Goal: Information Seeking & Learning: Understand process/instructions

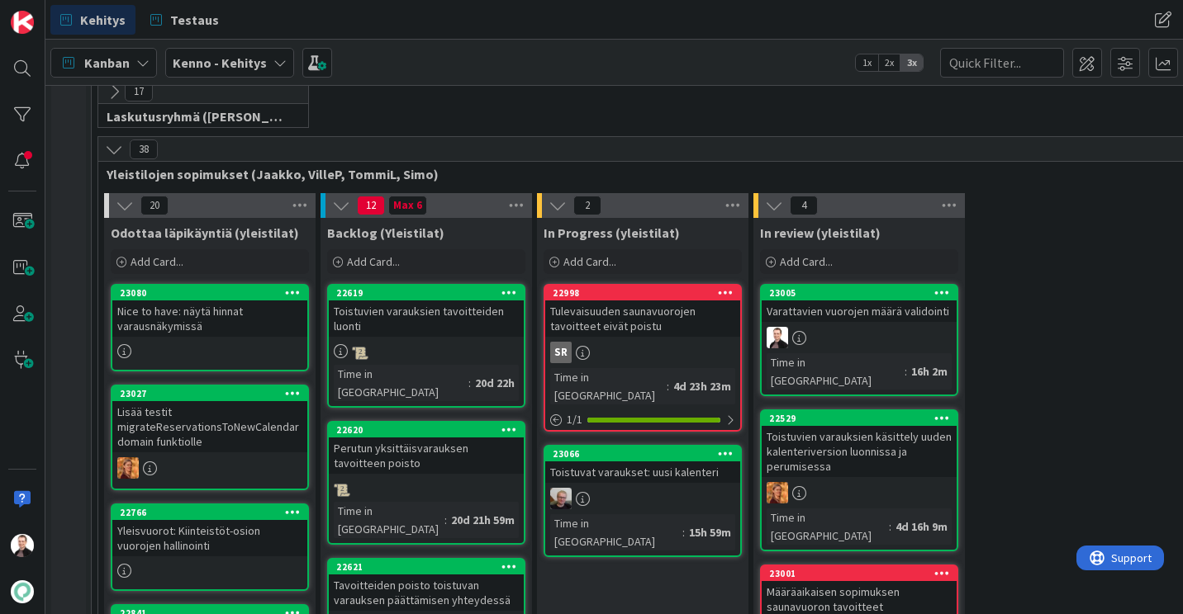
scroll to position [248, 0]
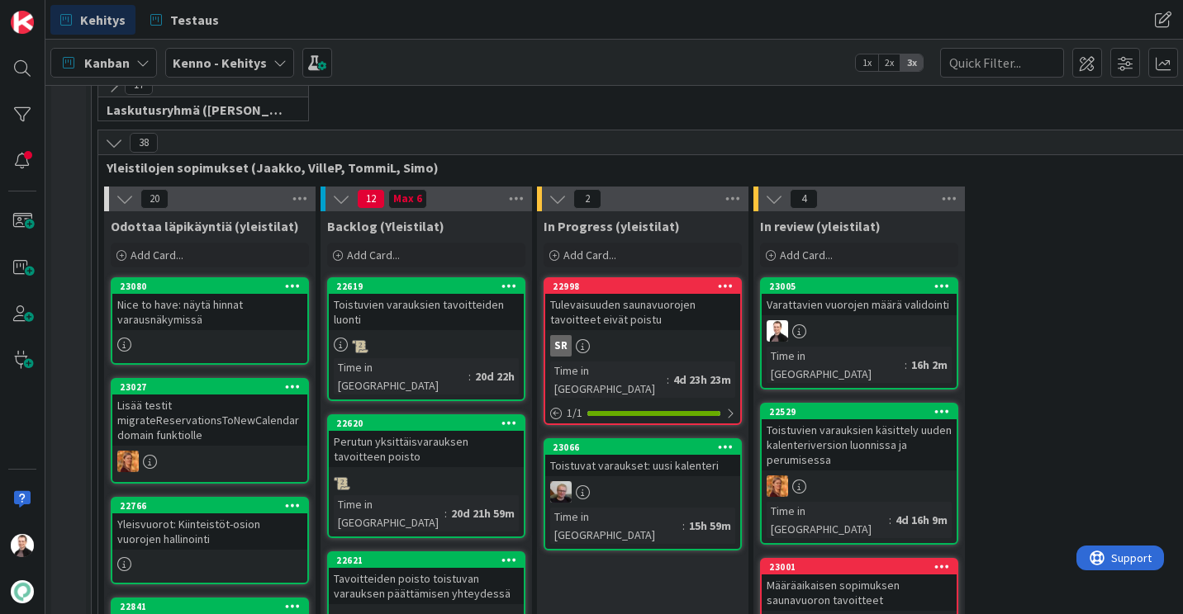
click at [368, 431] on div "Perutun yksittäisvarauksen tavoitteen poisto" at bounding box center [426, 449] width 195 height 36
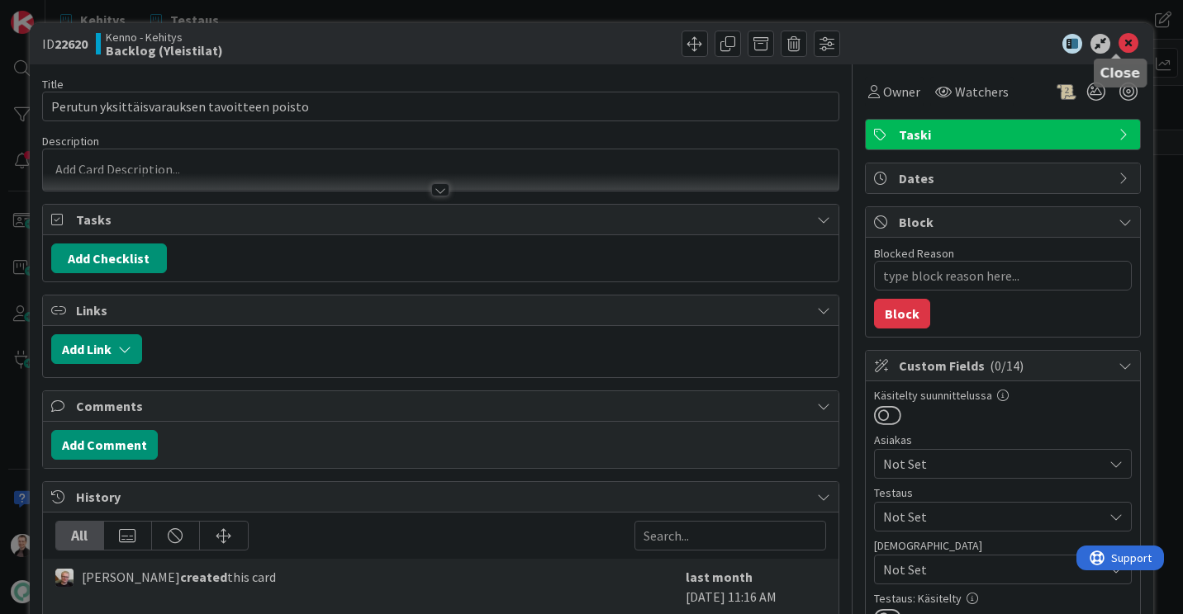
click at [1118, 46] on icon at bounding box center [1128, 44] width 20 height 20
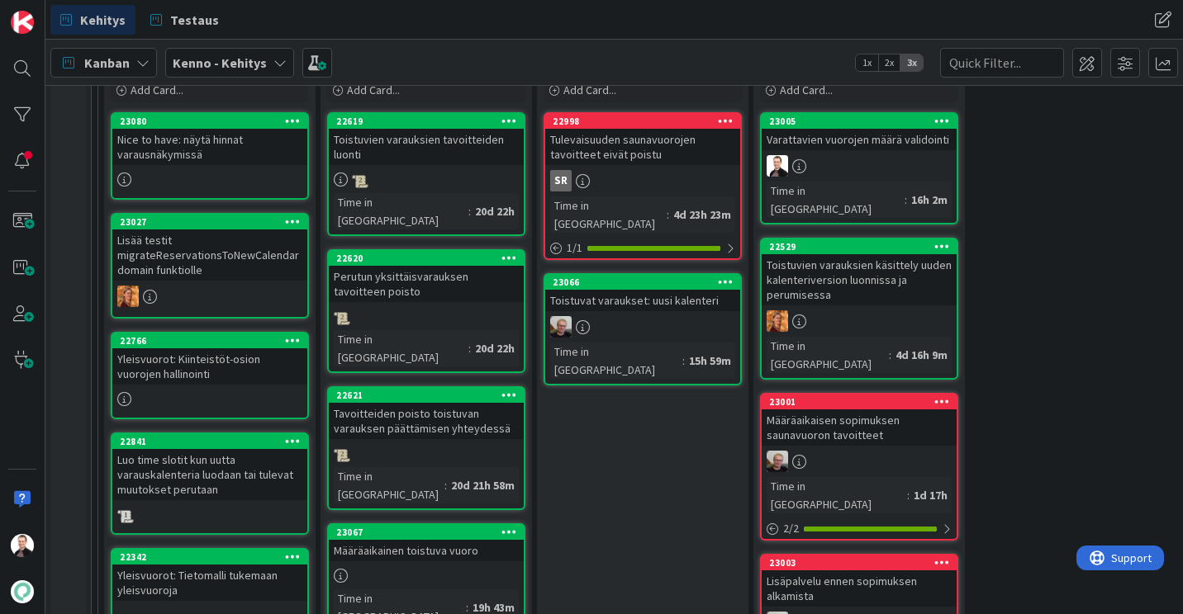
click at [431, 403] on div "Tavoitteiden poisto toistuvan varauksen päättämisen yhteydessä" at bounding box center [426, 421] width 195 height 36
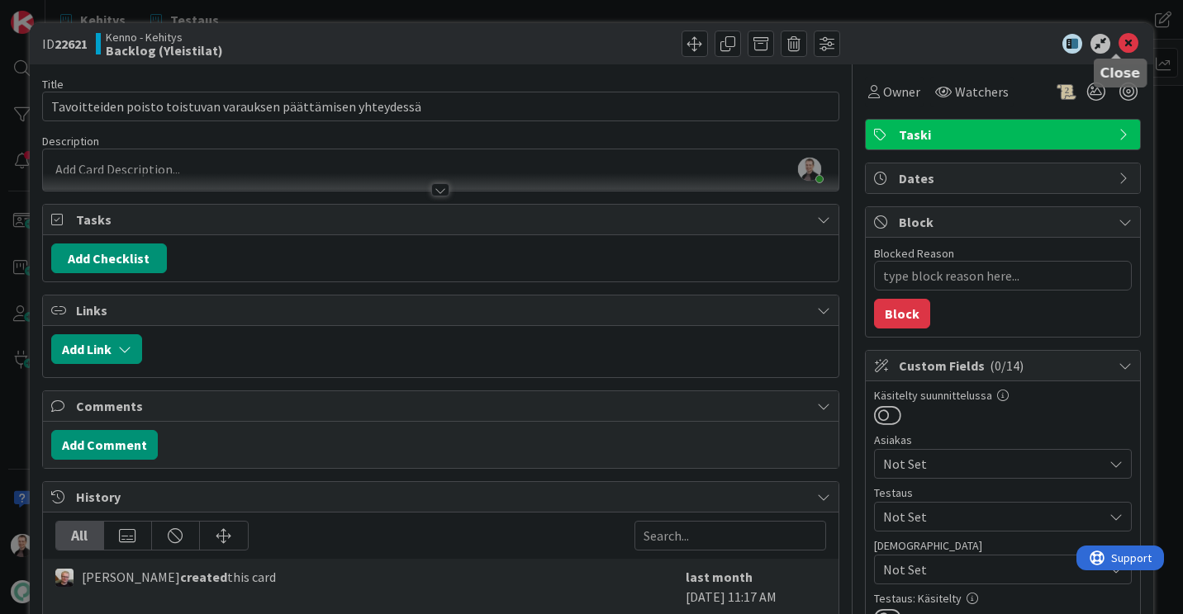
click at [1124, 40] on icon at bounding box center [1128, 44] width 20 height 20
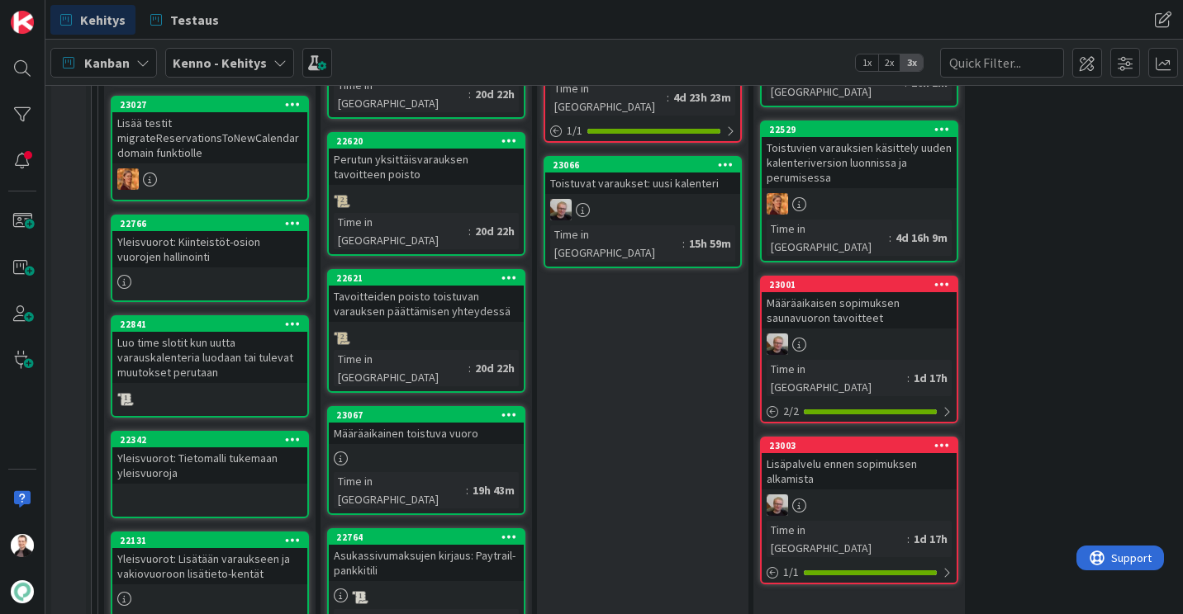
scroll to position [248, 0]
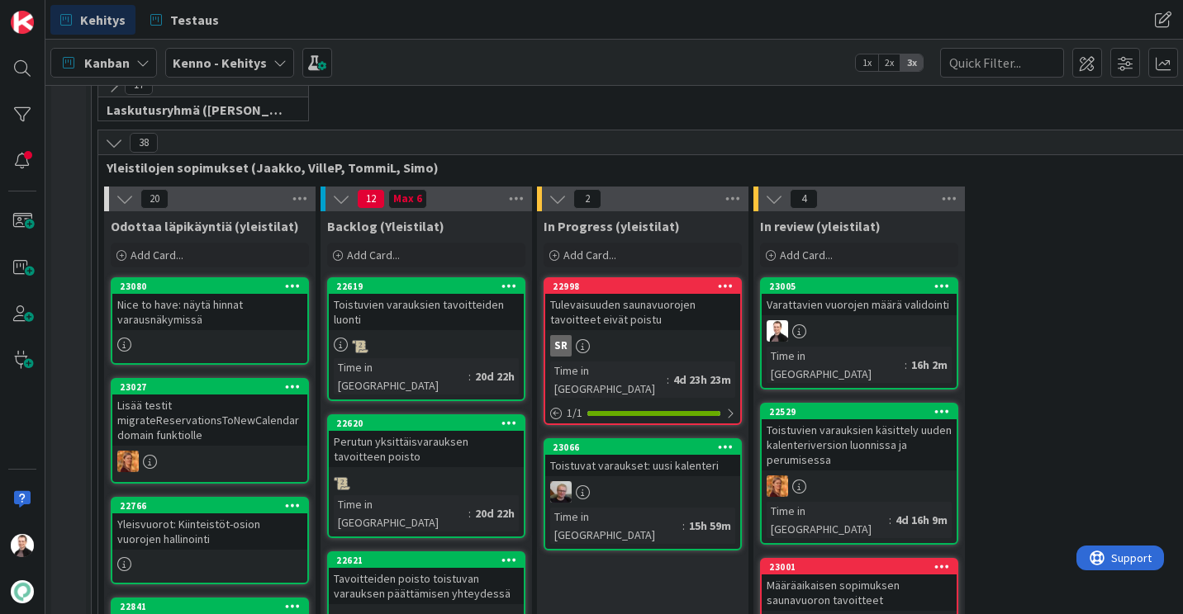
click at [453, 301] on div "Toistuvien varauksien tavoitteiden luonti" at bounding box center [426, 312] width 195 height 36
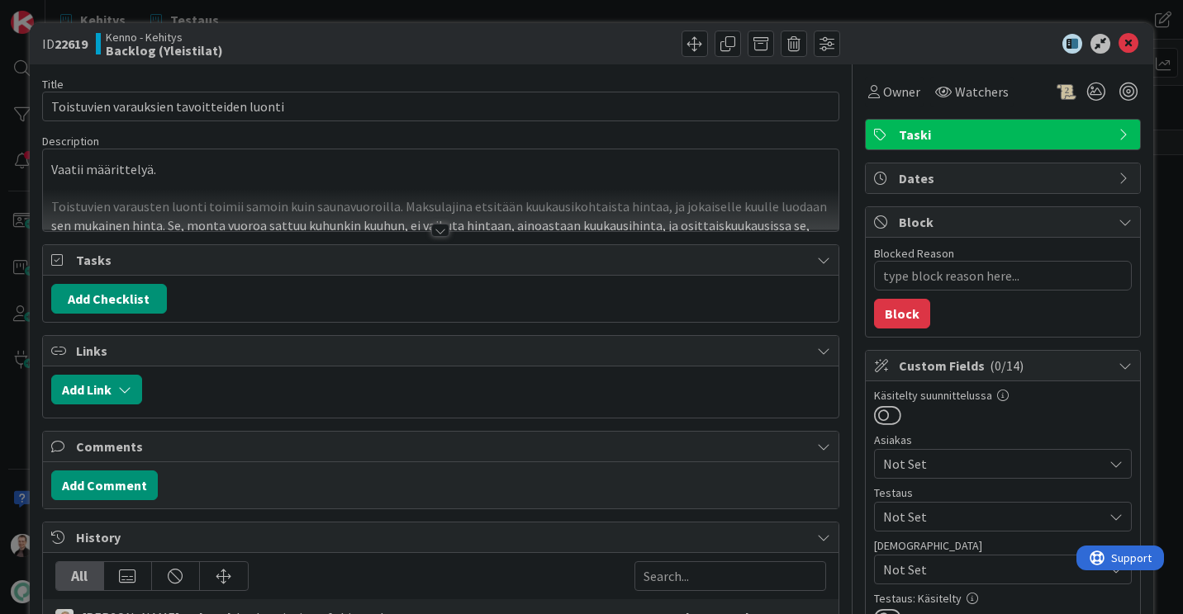
click at [438, 230] on div at bounding box center [440, 230] width 18 height 13
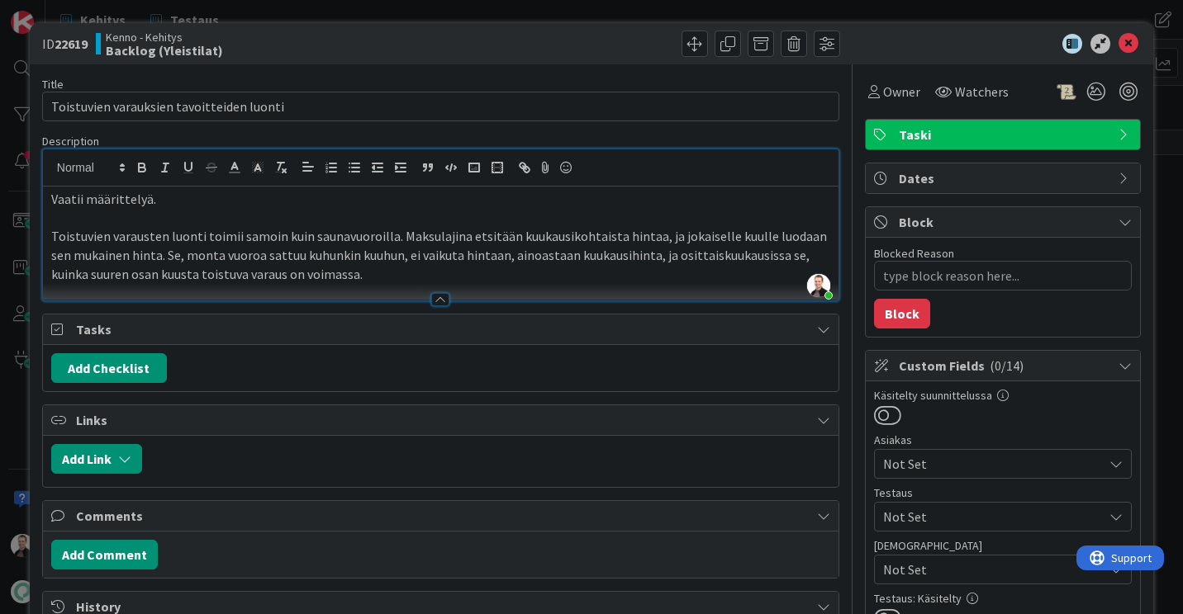
type textarea "x"
click at [1118, 41] on icon at bounding box center [1128, 44] width 20 height 20
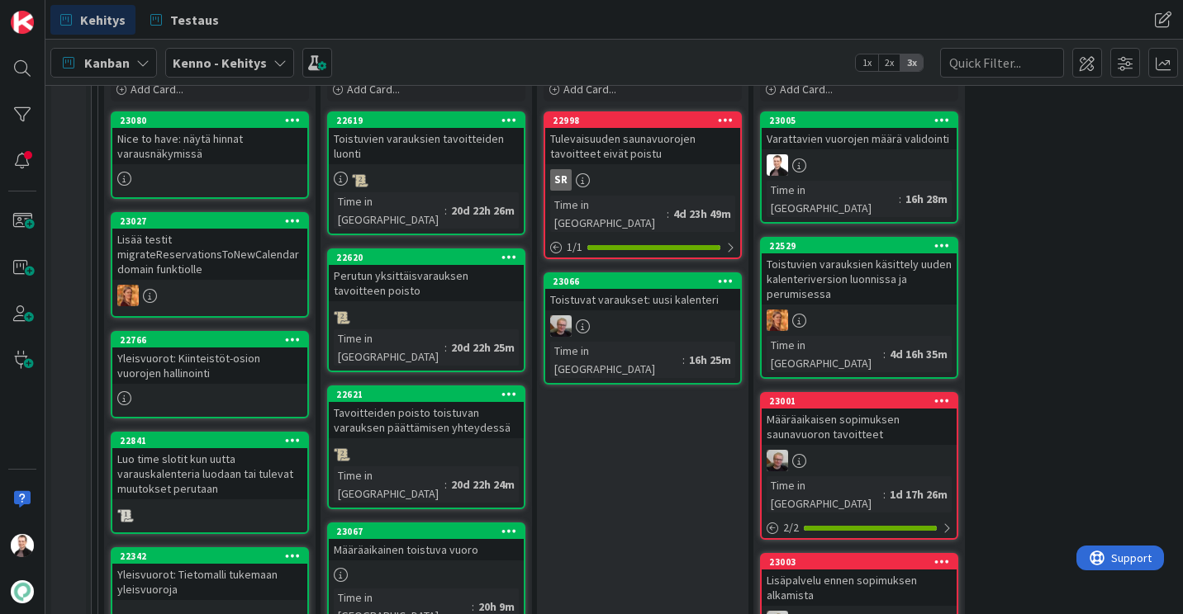
scroll to position [413, 0]
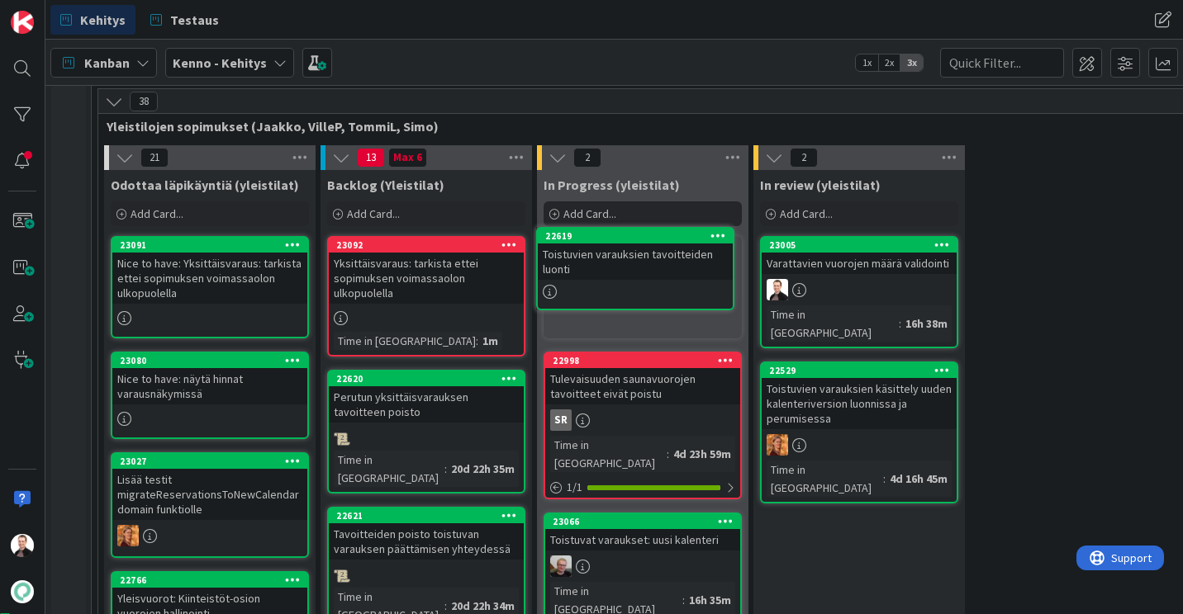
scroll to position [284, 0]
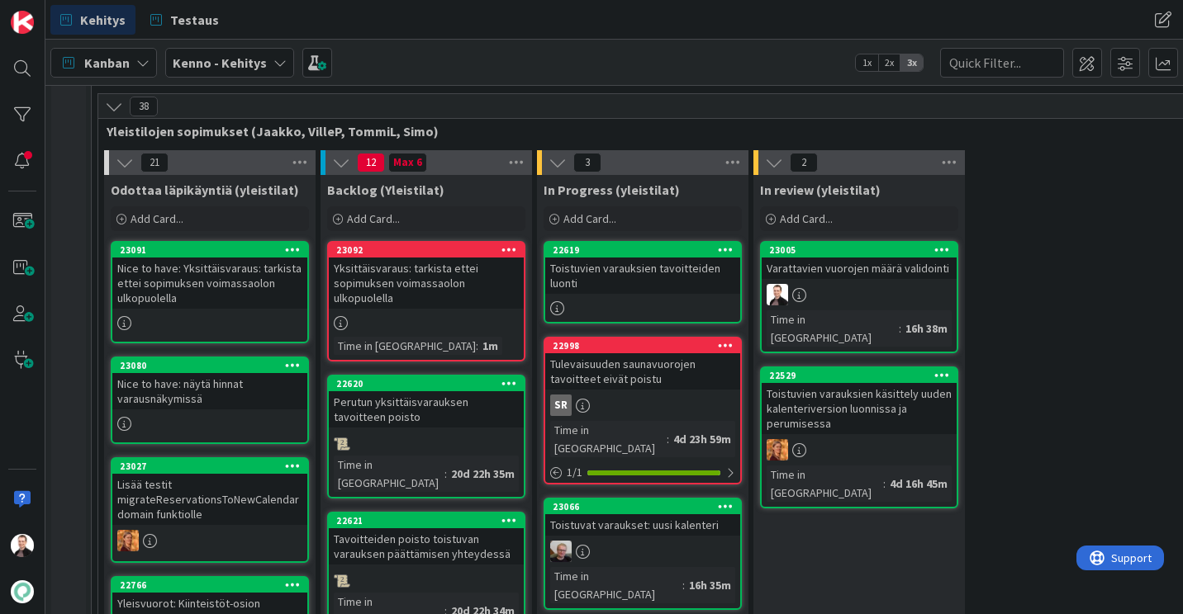
click at [638, 281] on div "Toistuvien varauksien tavoitteiden luonti" at bounding box center [642, 276] width 195 height 36
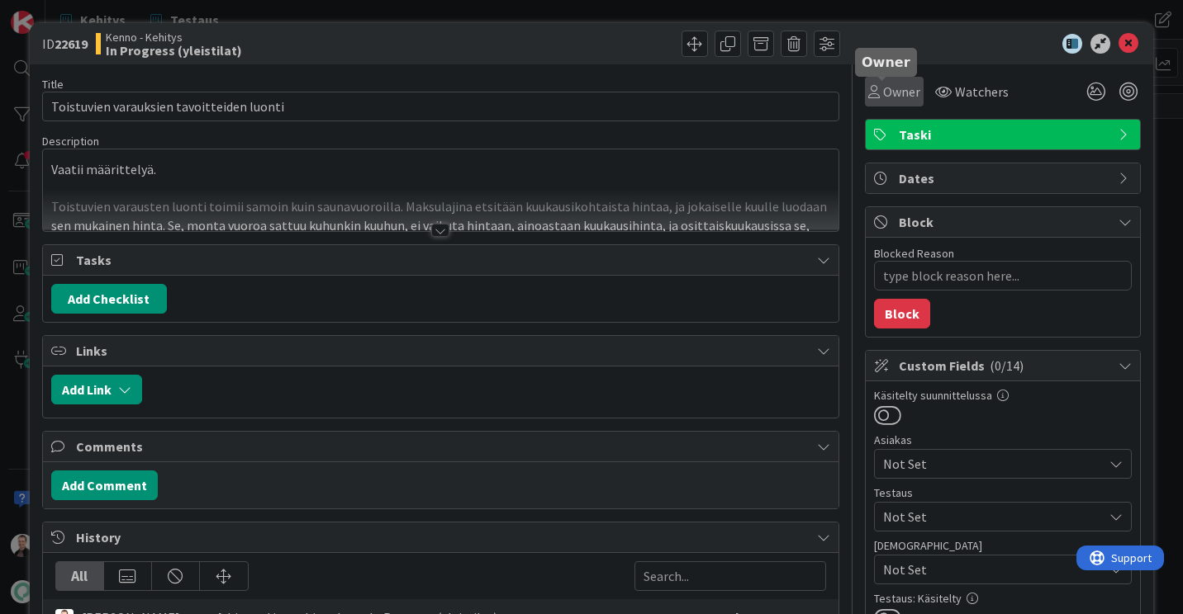
click at [883, 87] on span "Owner" at bounding box center [901, 92] width 37 height 20
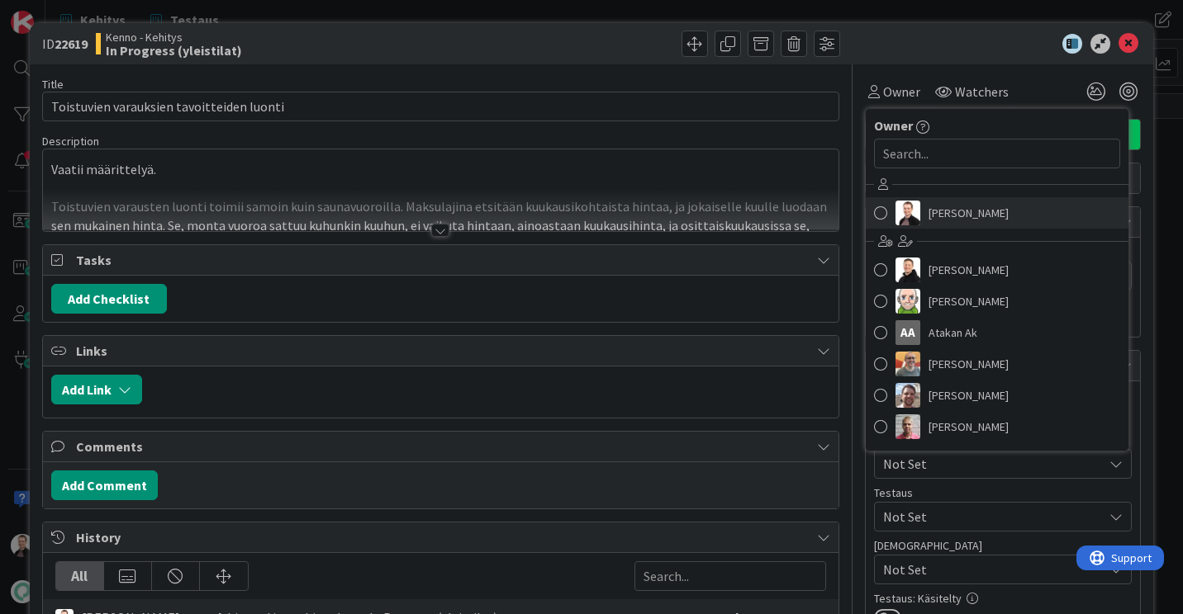
click at [906, 207] on img at bounding box center [907, 213] width 25 height 25
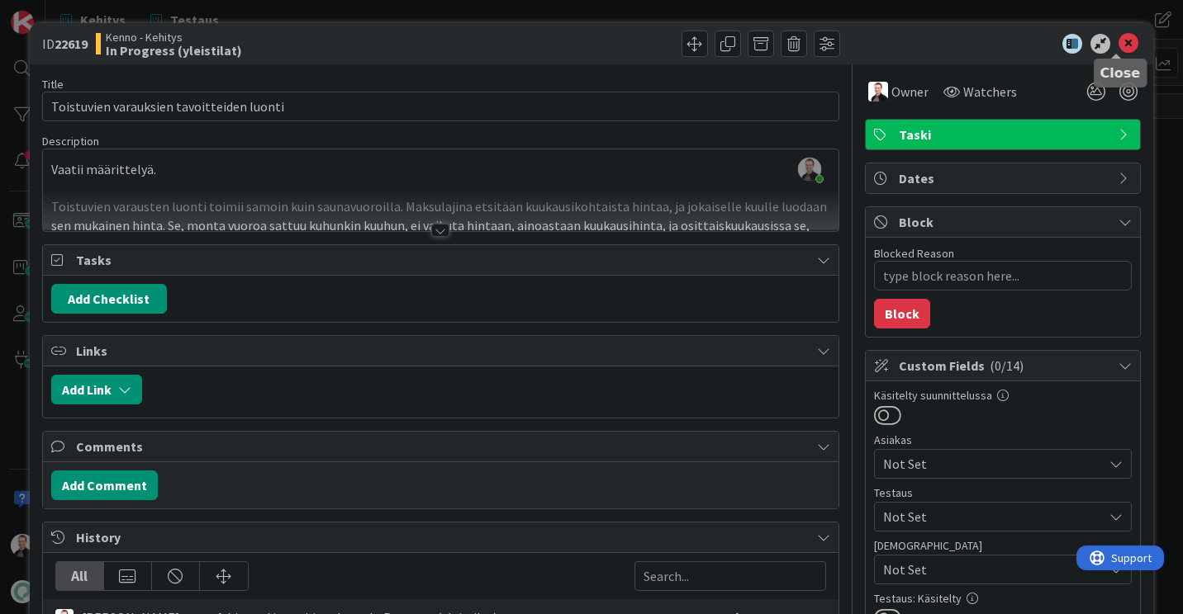
click at [1118, 44] on icon at bounding box center [1128, 44] width 20 height 20
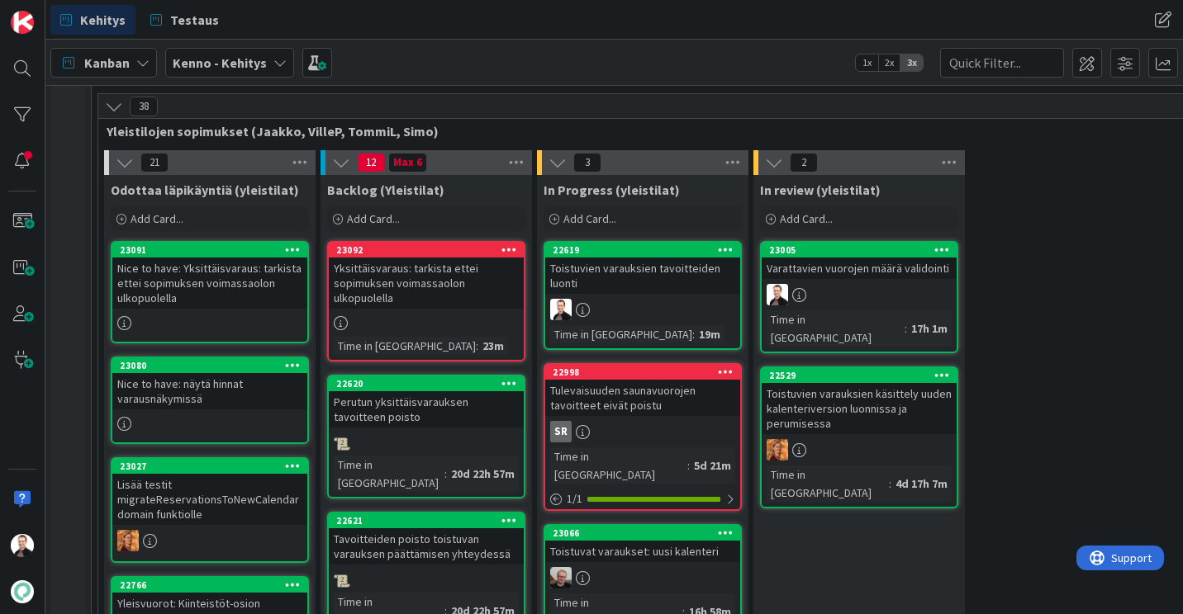
click at [608, 267] on div "Toistuvien varauksien tavoitteiden luonti" at bounding box center [642, 276] width 195 height 36
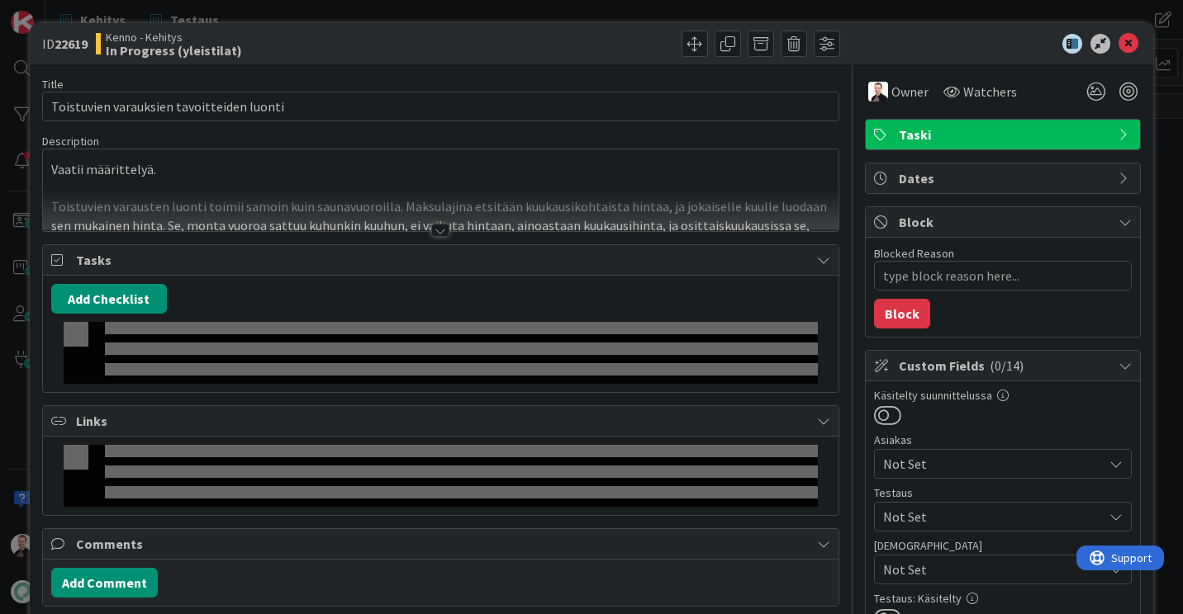
type textarea "x"
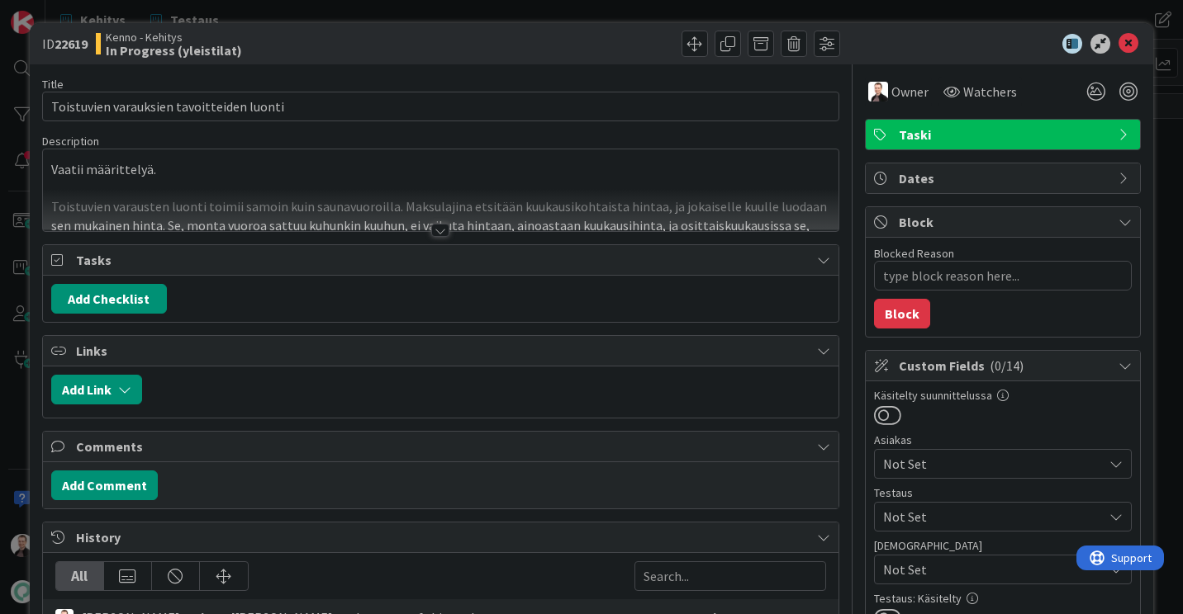
click at [429, 223] on div at bounding box center [440, 210] width 795 height 42
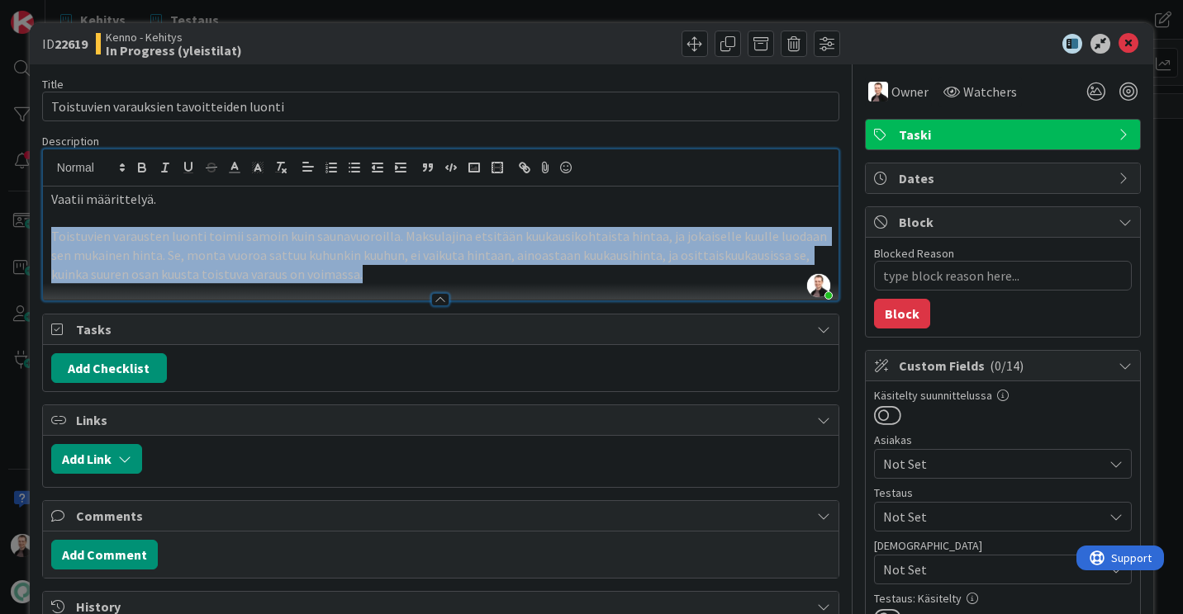
drag, startPoint x: 386, startPoint y: 279, endPoint x: 45, endPoint y: 236, distance: 343.8
click at [45, 236] on div "Vaatii määrittelyä. Toistuvien varausten luonti toimii samoin kuin saunavuoroil…" at bounding box center [440, 244] width 795 height 114
copy p "Toistuvien varausten luonti toimii samoin kuin saunavuoroilla. Maksulajina etsi…"
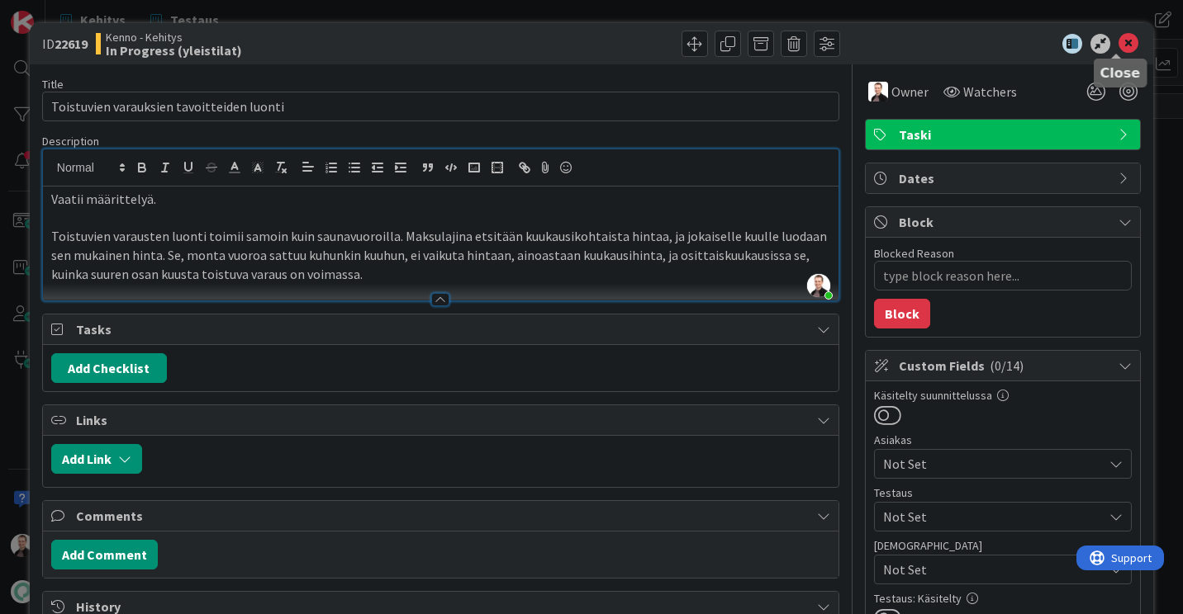
click at [1118, 40] on icon at bounding box center [1128, 44] width 20 height 20
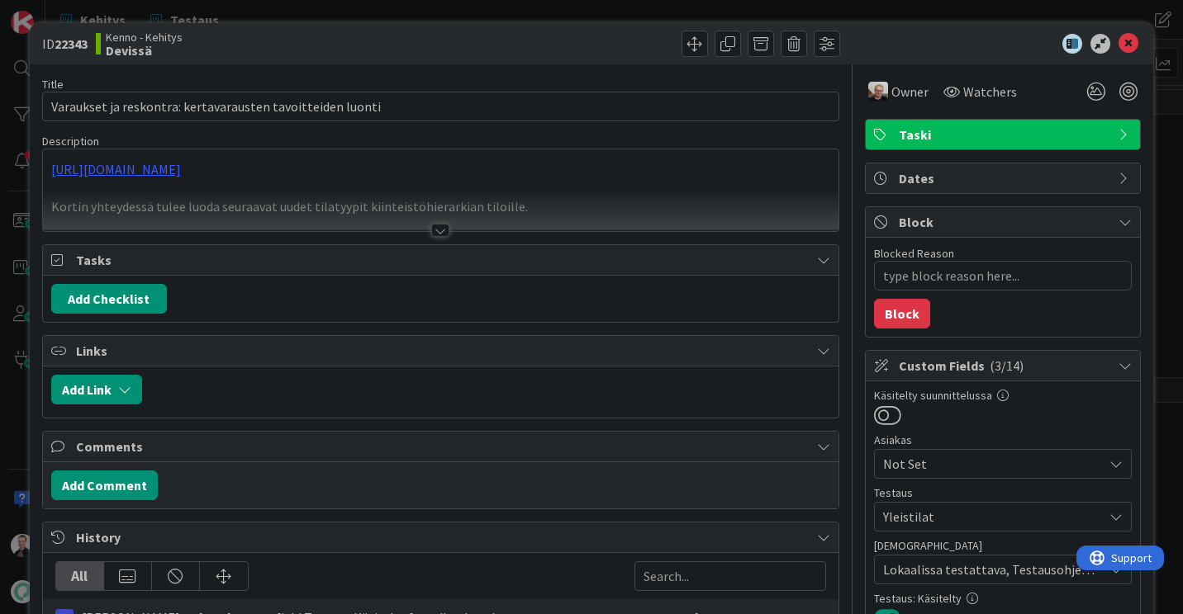
click at [431, 230] on div at bounding box center [440, 230] width 18 height 13
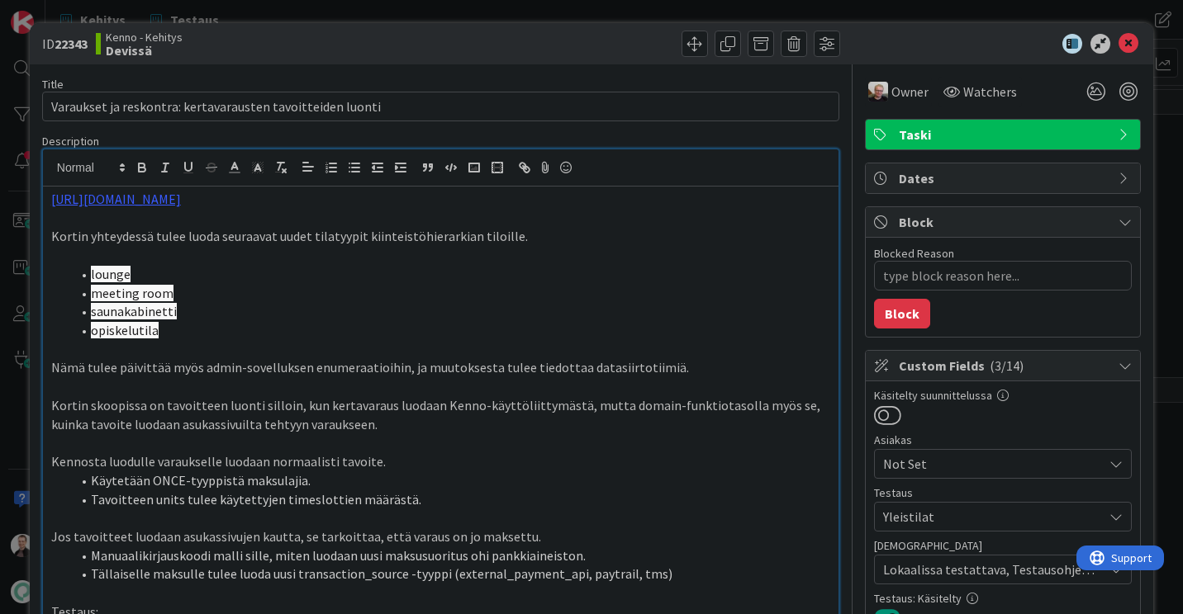
type textarea "x"
